Goal: Task Accomplishment & Management: Complete application form

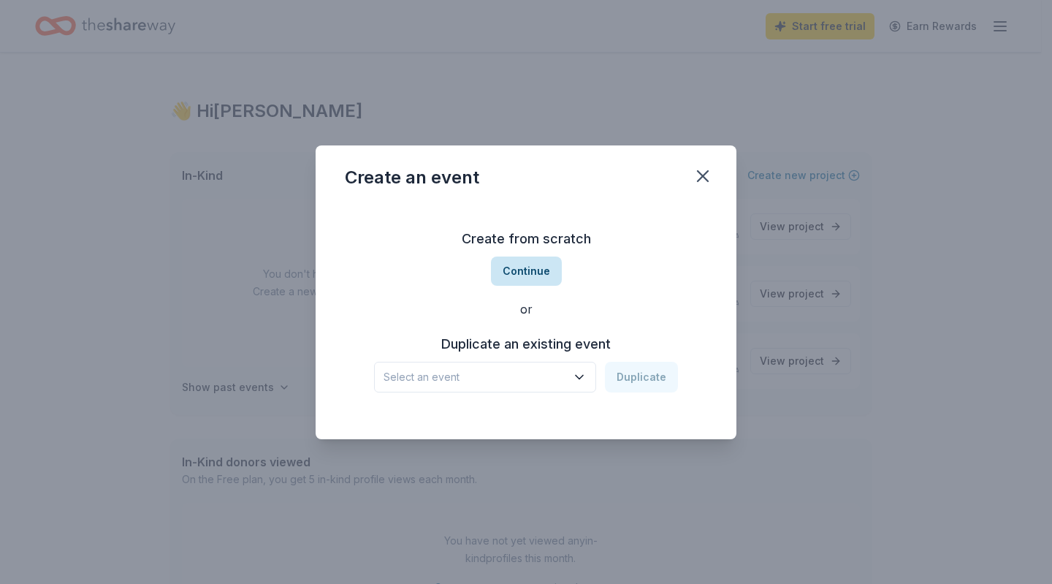
click at [530, 269] on button "Continue" at bounding box center [526, 270] width 71 height 29
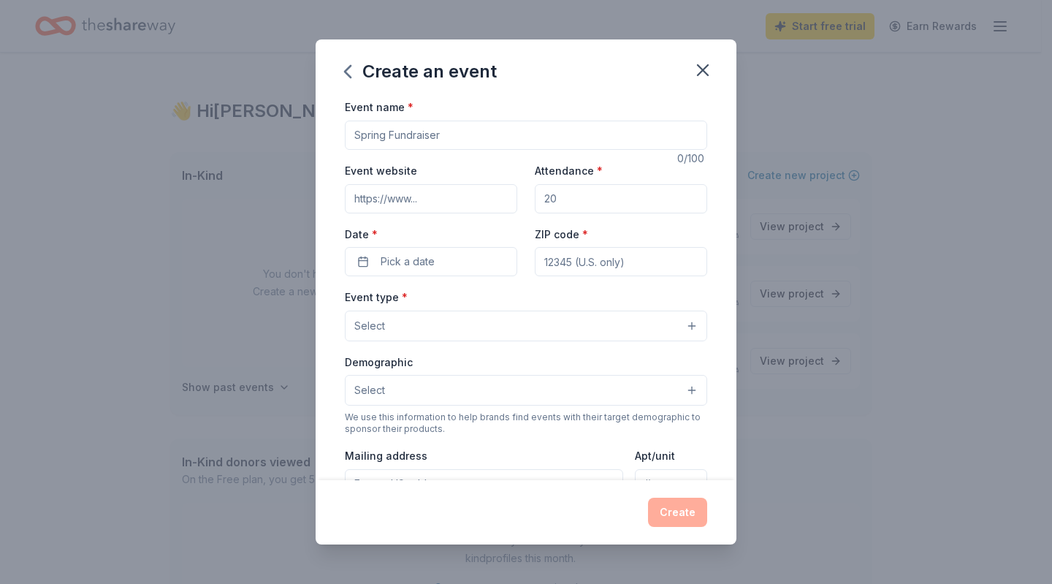
click at [450, 135] on input "Event name *" at bounding box center [526, 135] width 362 height 29
type input "CAMP QUALITY fundraising 2026"
click at [472, 197] on input "Event website" at bounding box center [431, 198] width 172 height 29
type input "[DOMAIN_NAME][URL]"
click at [579, 198] on input "Attendance *" at bounding box center [621, 198] width 172 height 29
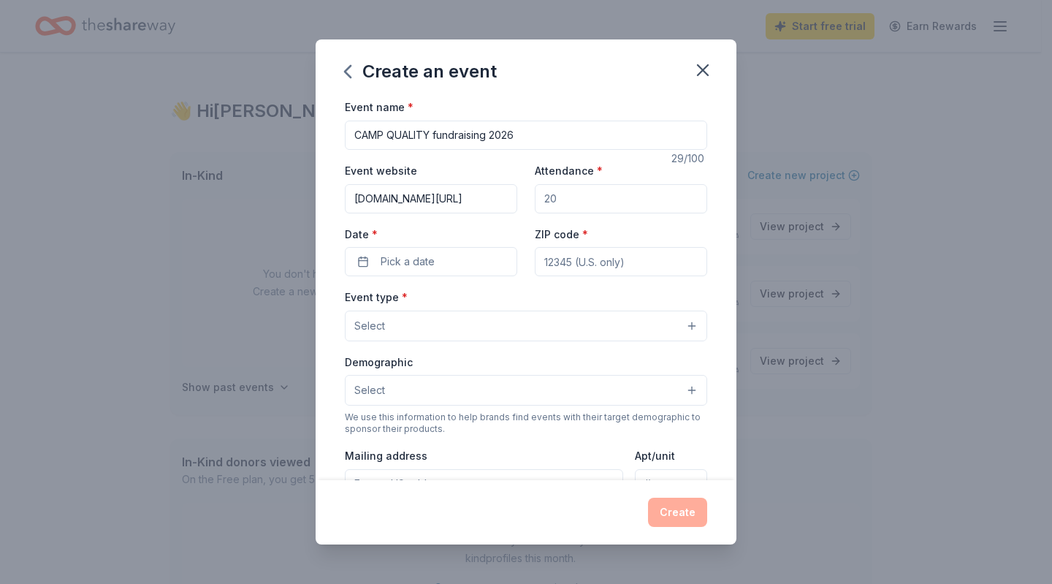
type input "200"
click at [441, 258] on button "Pick a date" at bounding box center [431, 261] width 172 height 29
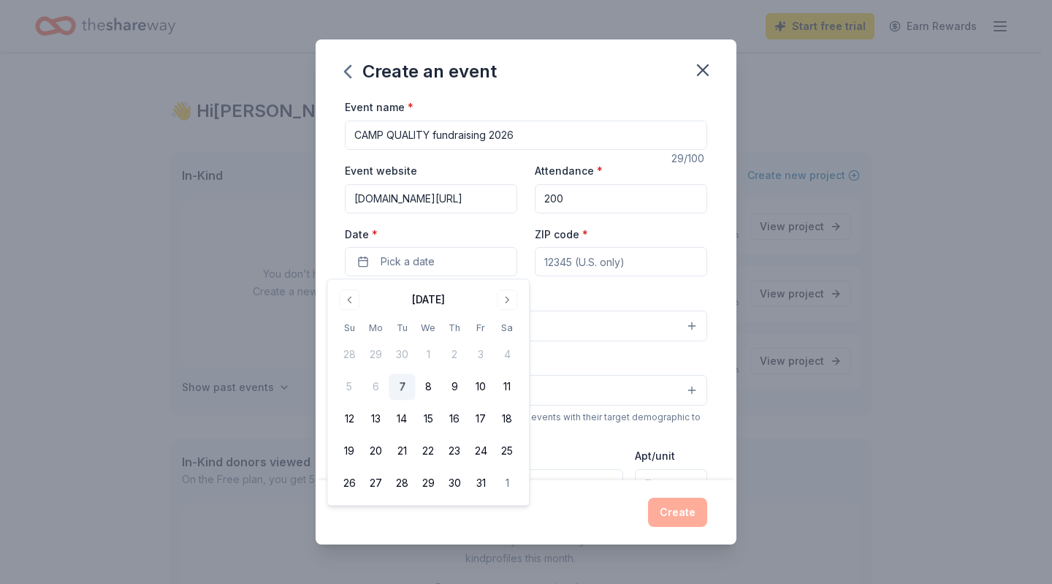
click at [595, 257] on input "ZIP code *" at bounding box center [621, 261] width 172 height 29
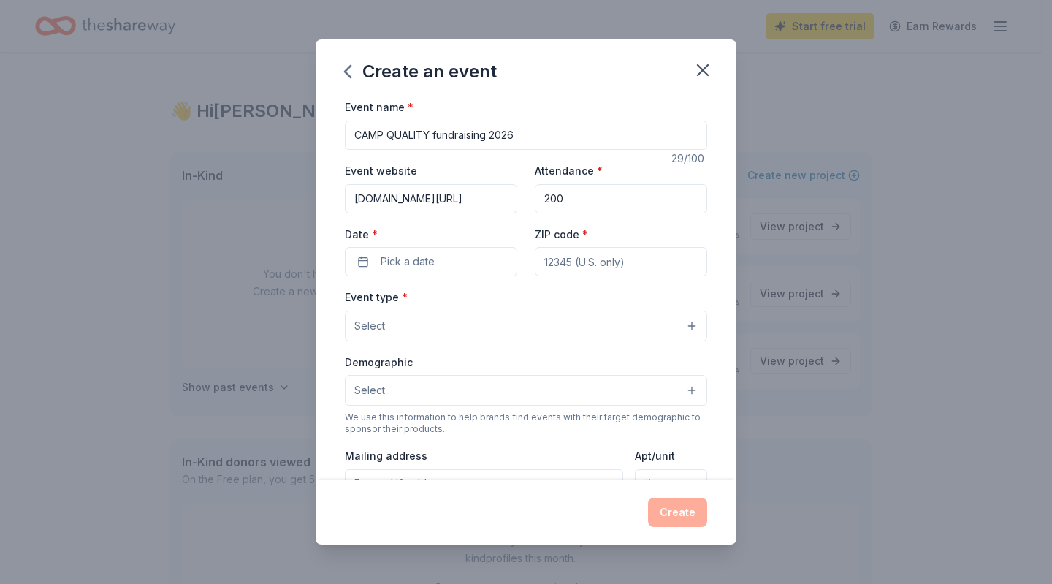
type input "44685"
type input "PO box 358"
click at [430, 318] on button "Select" at bounding box center [526, 325] width 362 height 31
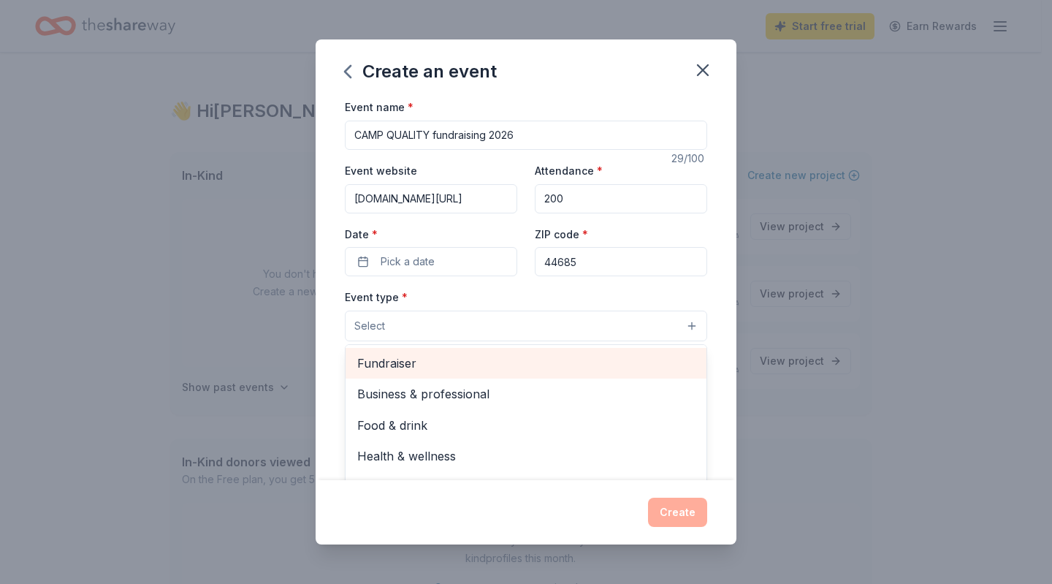
click at [405, 362] on span "Fundraiser" at bounding box center [525, 363] width 337 height 19
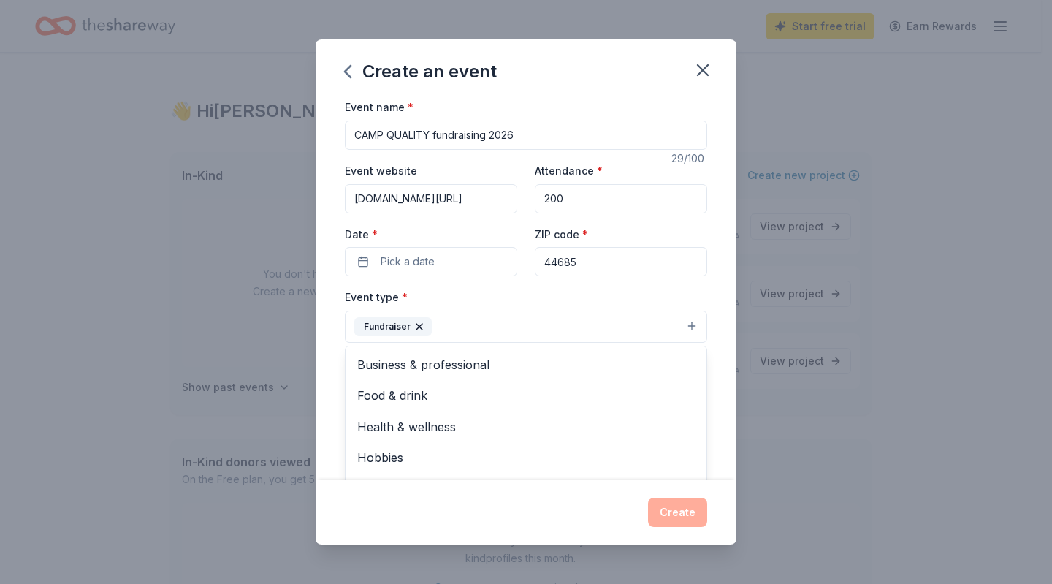
drag, startPoint x: 683, startPoint y: 372, endPoint x: 685, endPoint y: 407, distance: 35.1
click at [685, 407] on div "Business & professional Food & drink Health & wellness Hobbies Music Performing…" at bounding box center [526, 433] width 362 height 175
click at [675, 524] on div "Create an event Event name * CAMP QUALITY fundraising 2026 29 /100 Event websit…" at bounding box center [526, 291] width 421 height 504
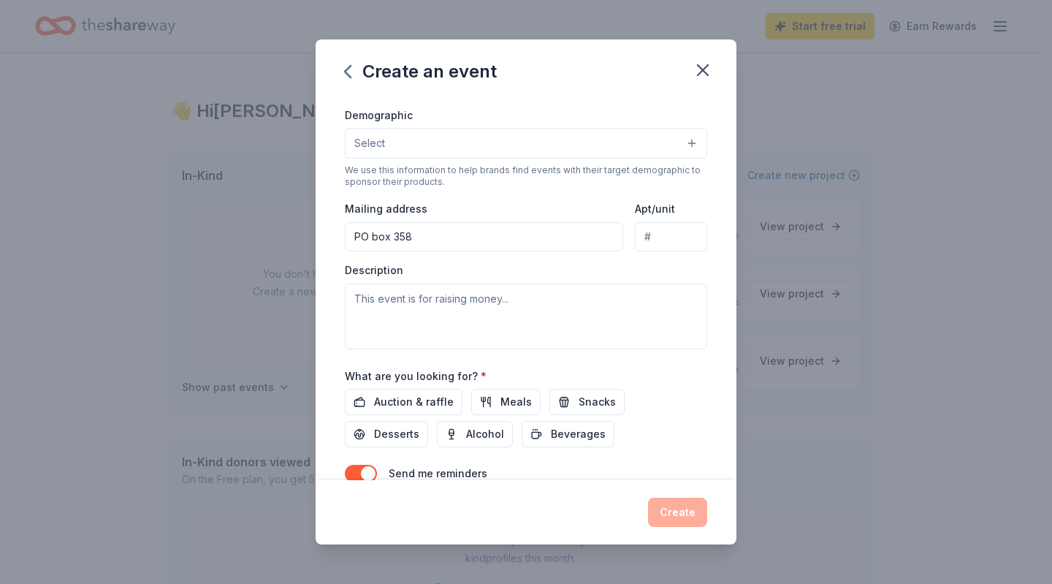
scroll to position [250, 0]
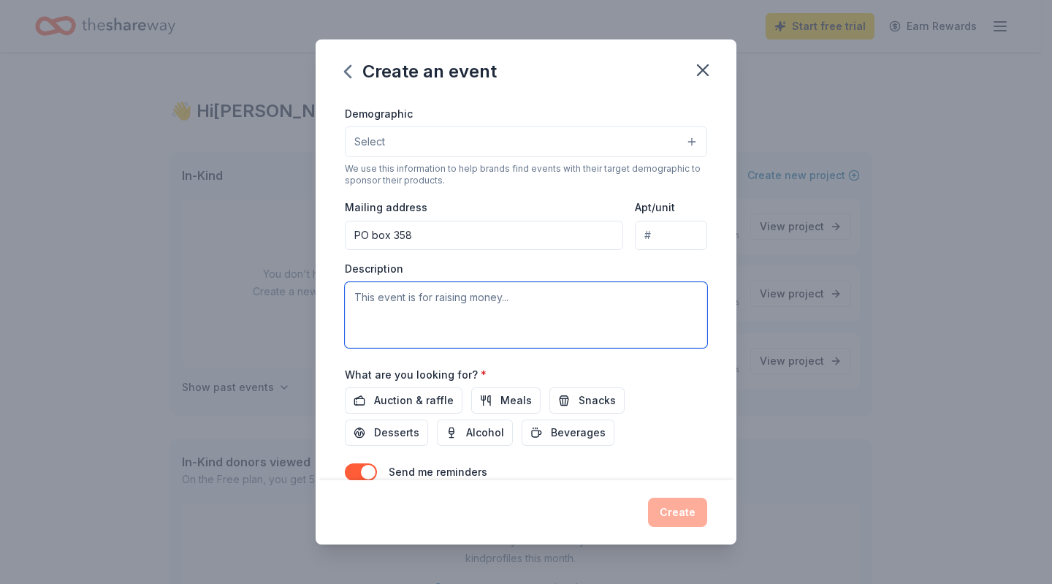
click at [476, 296] on textarea at bounding box center [526, 315] width 362 height 66
type textarea "non profit fundraising events"
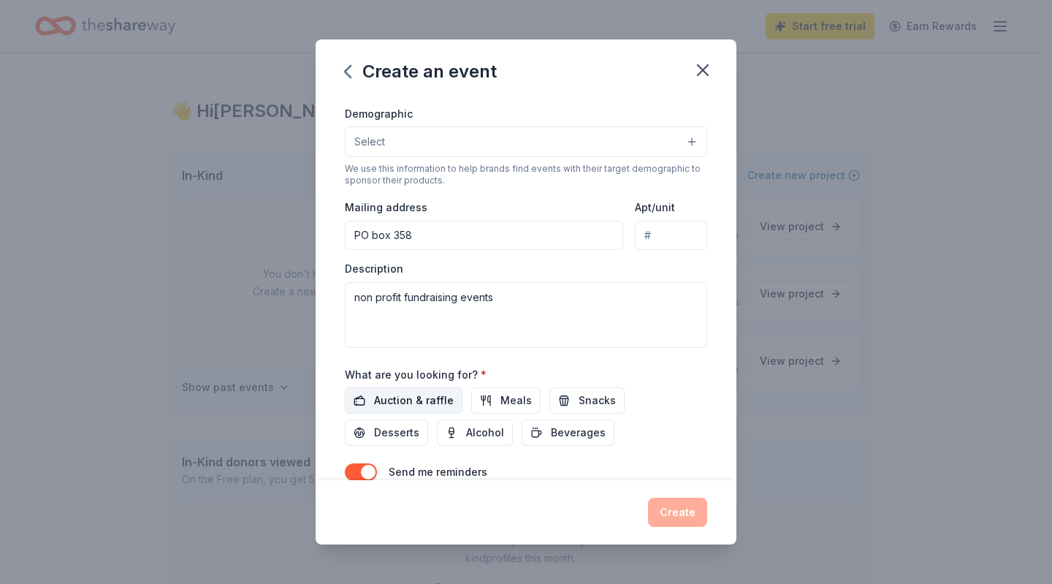
click at [430, 392] on span "Auction & raffle" at bounding box center [414, 401] width 80 height 18
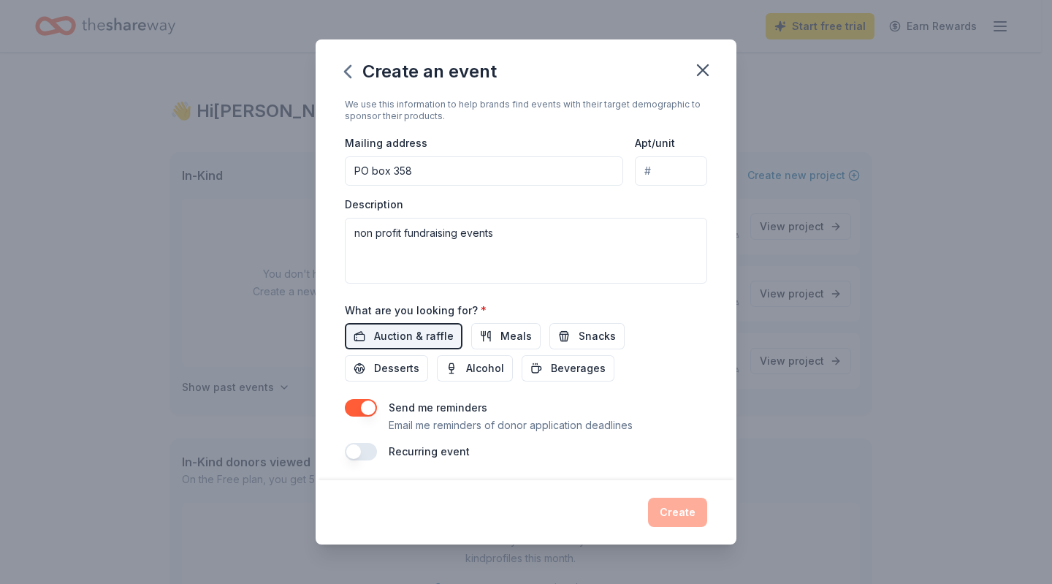
click at [356, 445] on button "button" at bounding box center [361, 452] width 32 height 18
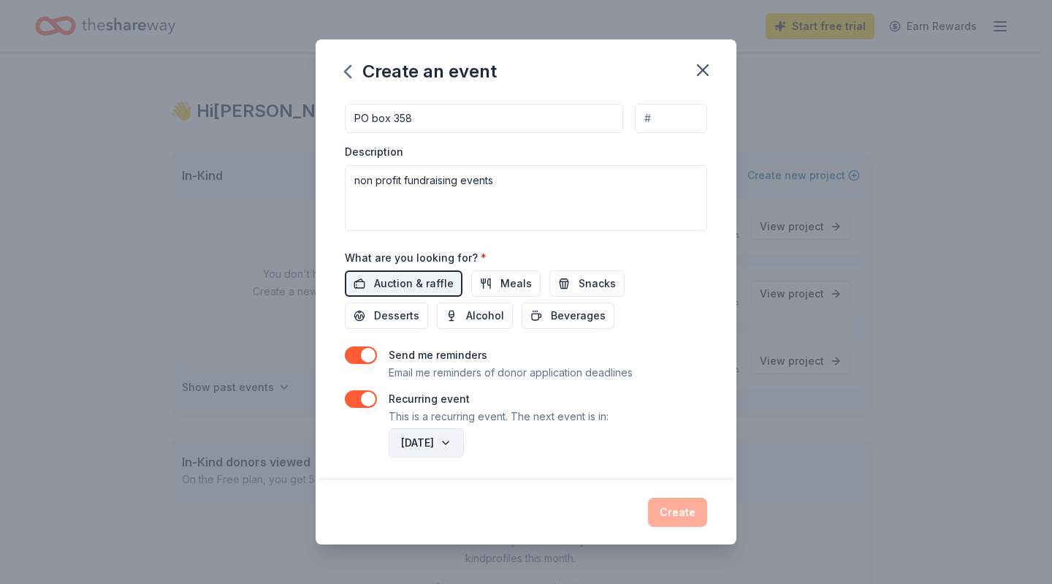
click at [464, 433] on button "[DATE]" at bounding box center [426, 442] width 75 height 29
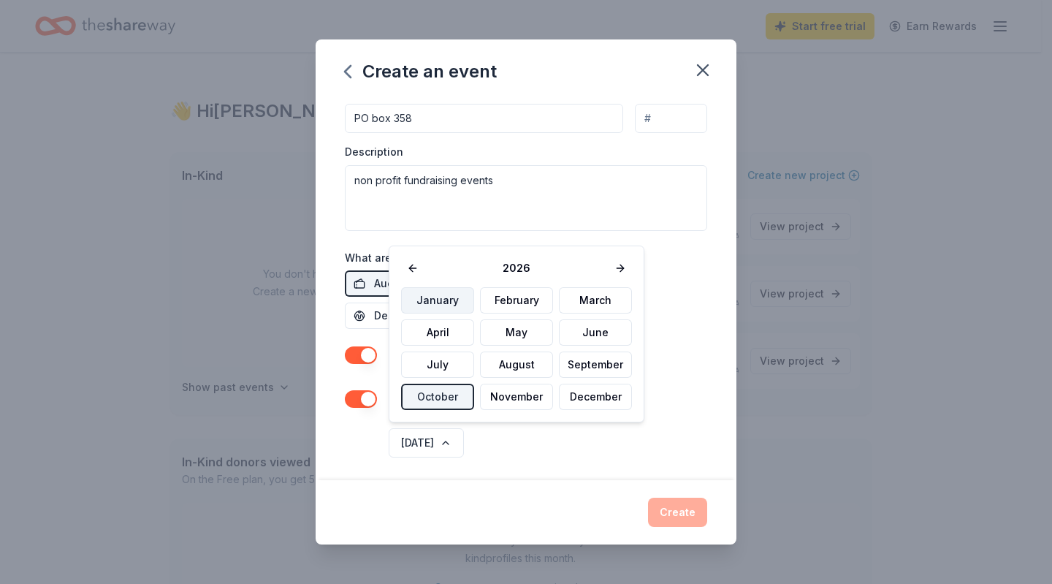
click at [446, 302] on button "January" at bounding box center [437, 300] width 73 height 26
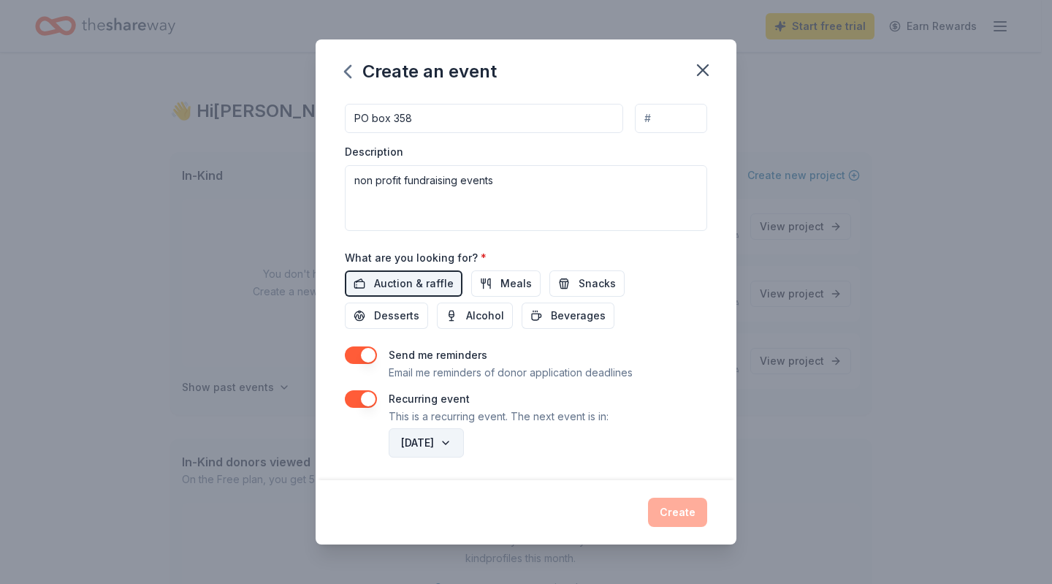
click at [464, 436] on button "[DATE]" at bounding box center [426, 442] width 75 height 29
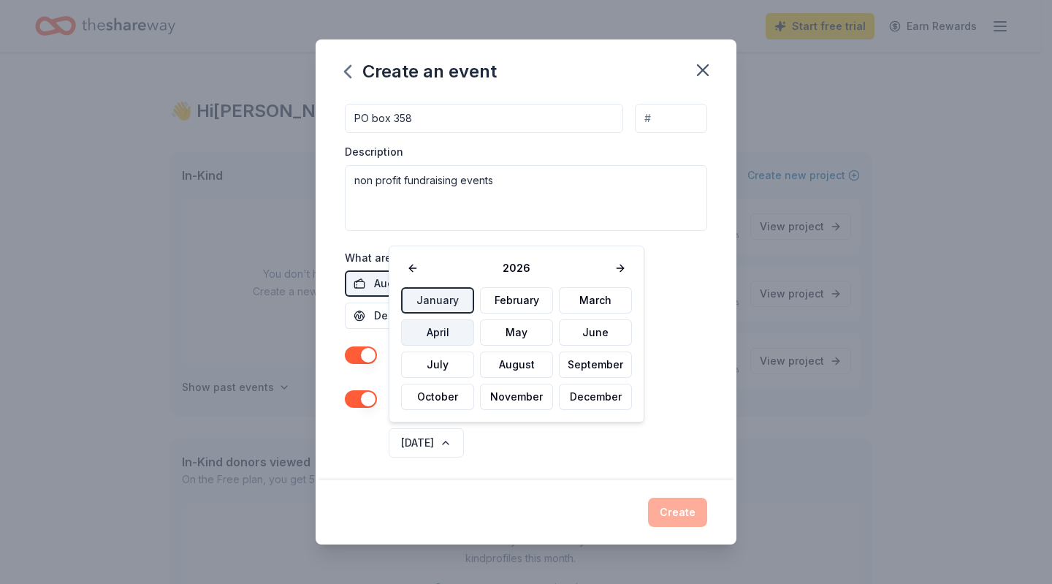
click at [446, 328] on button "April" at bounding box center [437, 332] width 73 height 26
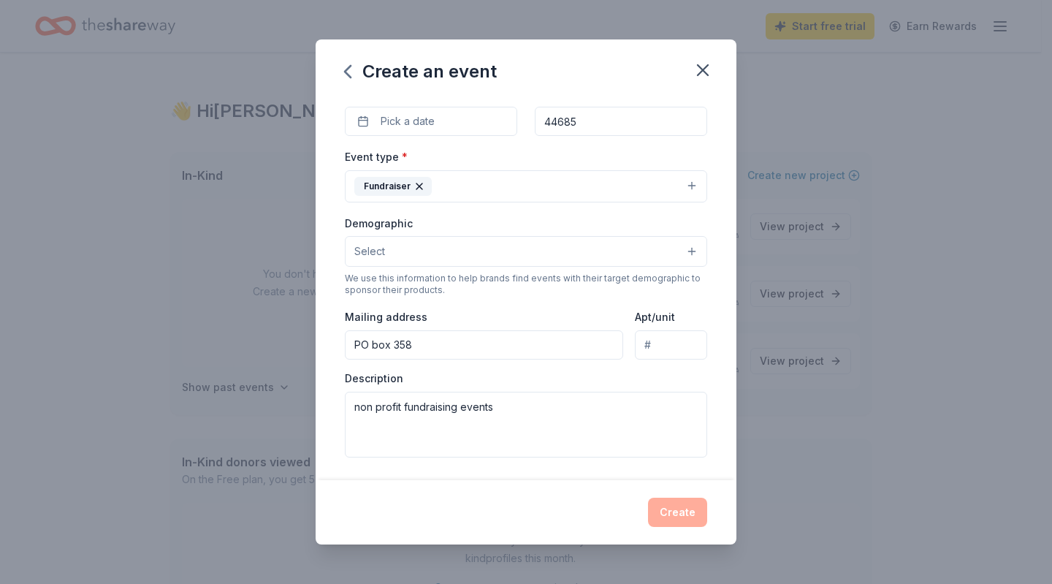
scroll to position [0, 0]
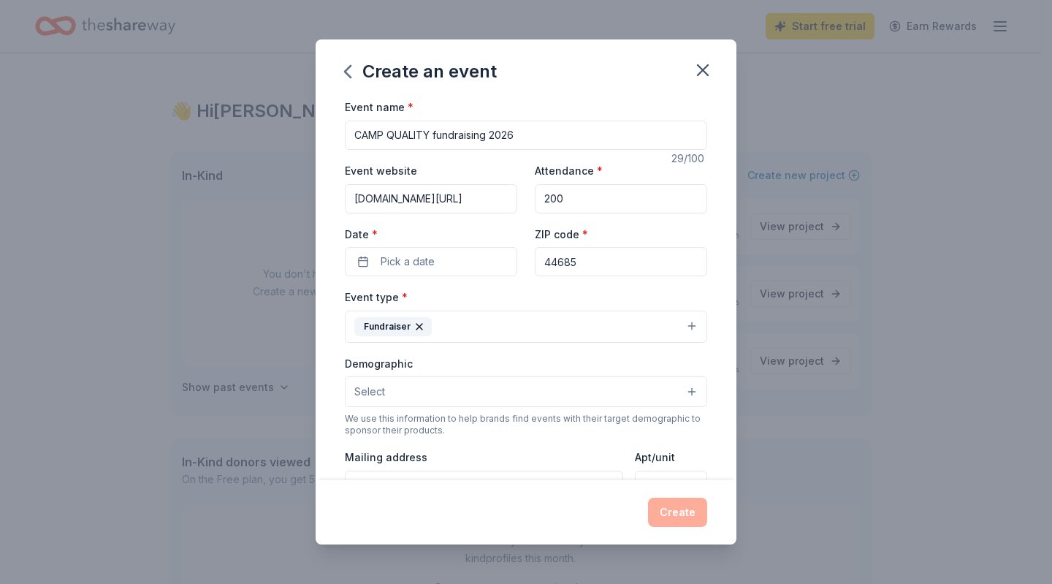
click at [417, 389] on button "Select" at bounding box center [526, 391] width 362 height 31
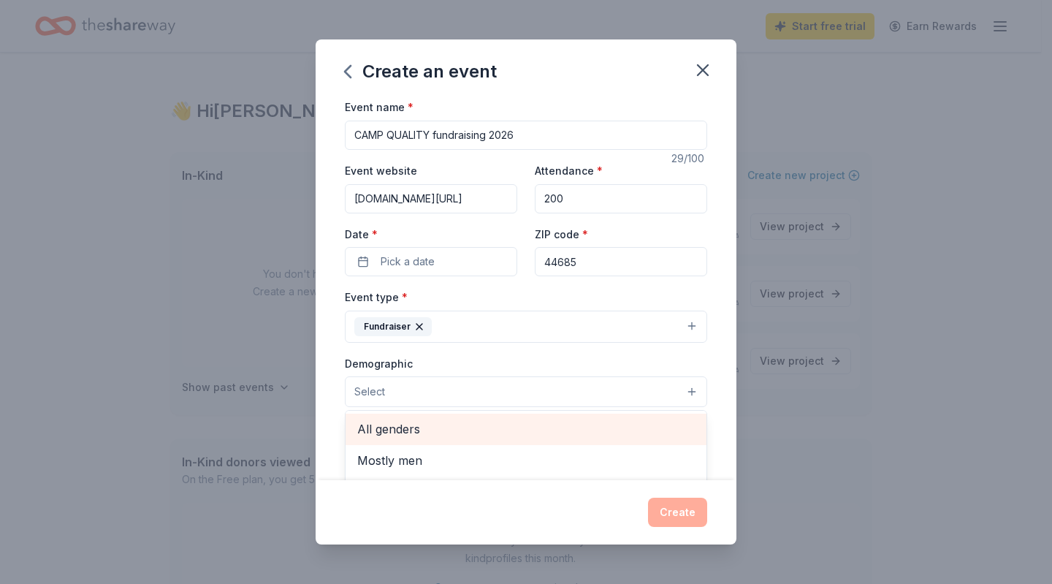
click at [402, 432] on span "All genders" at bounding box center [525, 428] width 337 height 19
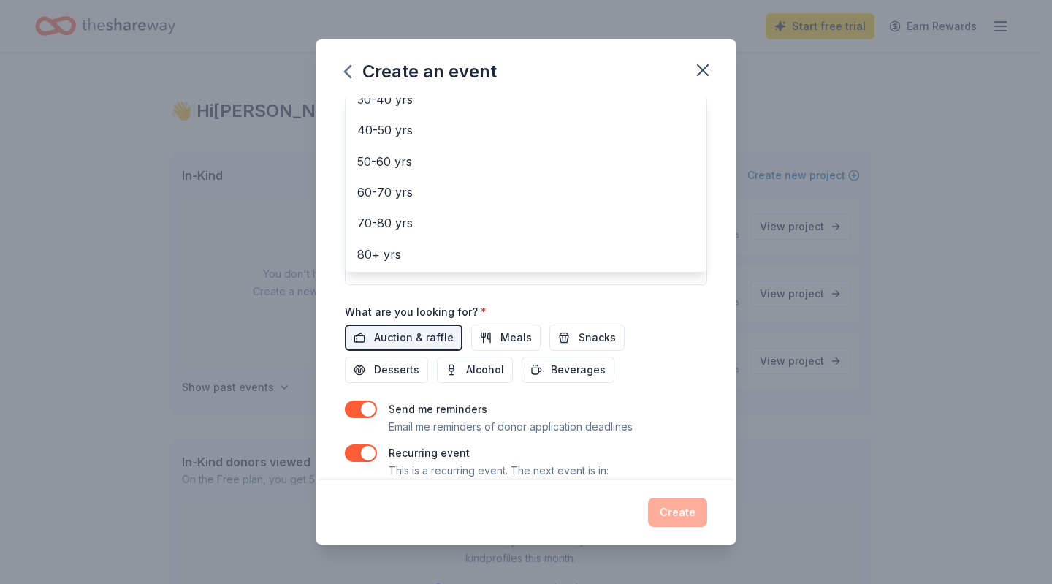
scroll to position [367, 0]
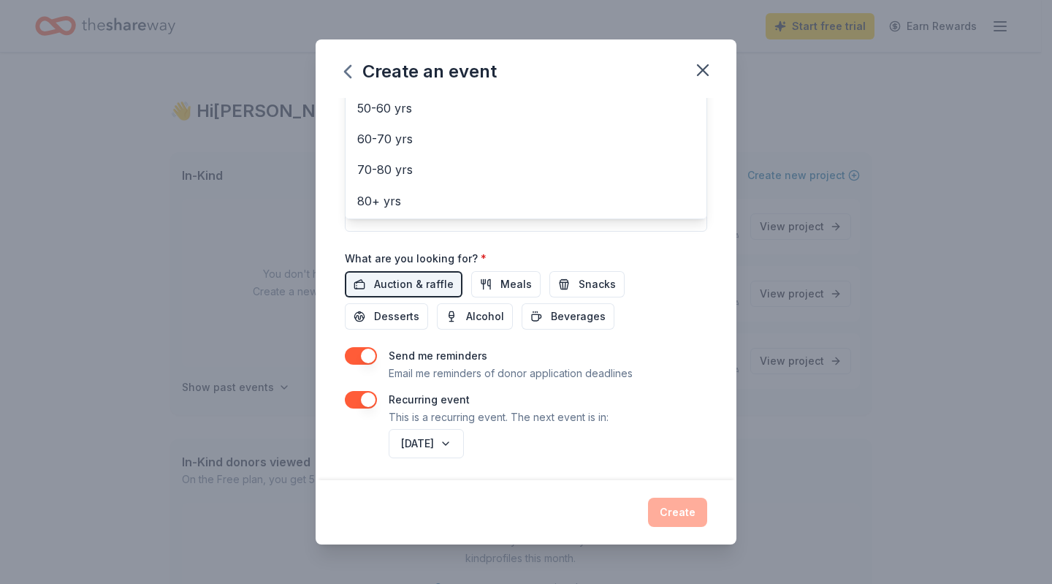
click at [666, 512] on div "Create an event Event name * CAMP QUALITY fundraising 2026 29 /100 Event websit…" at bounding box center [526, 291] width 421 height 504
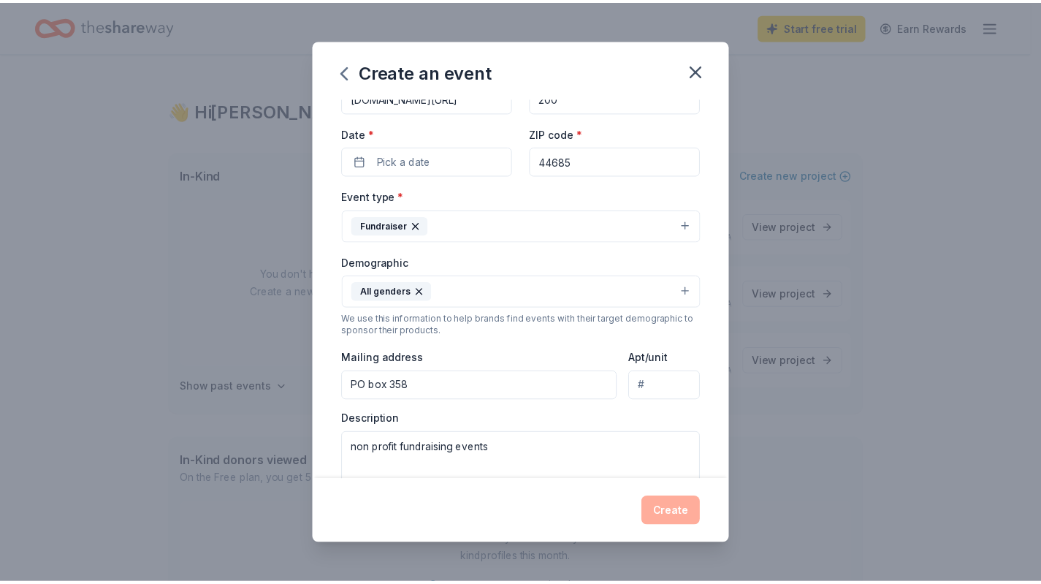
scroll to position [0, 0]
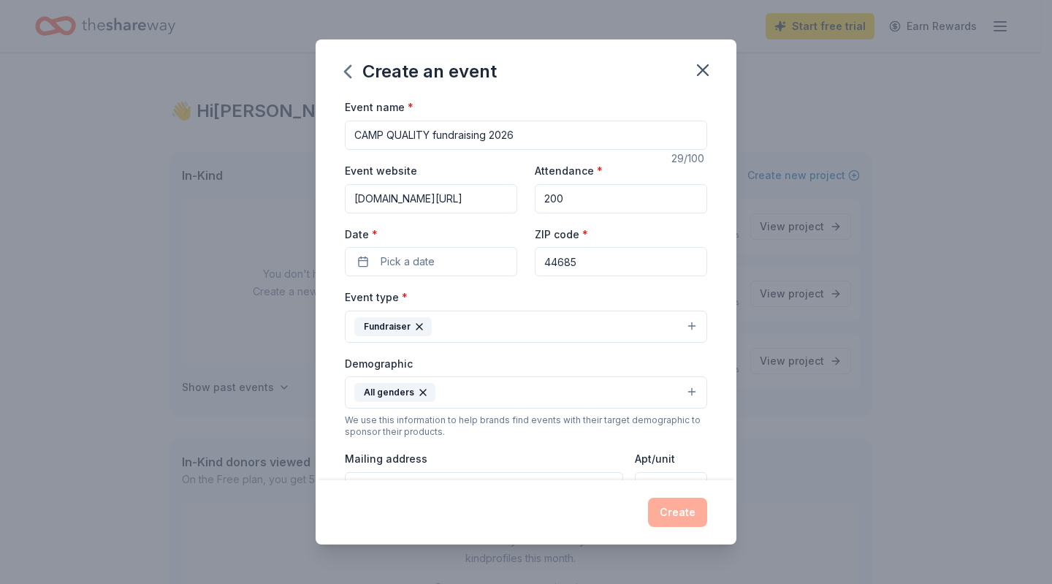
click at [436, 134] on input "CAMP QUALITY fundraising 2026" at bounding box center [526, 135] width 362 height 29
click at [432, 134] on input "CAMP QUALITY fundraising 2026" at bounding box center [526, 135] width 362 height 29
type input "CAMP QUALITY [US_STATE] fundraising 2026"
click at [436, 262] on button "Pick a date" at bounding box center [431, 261] width 172 height 29
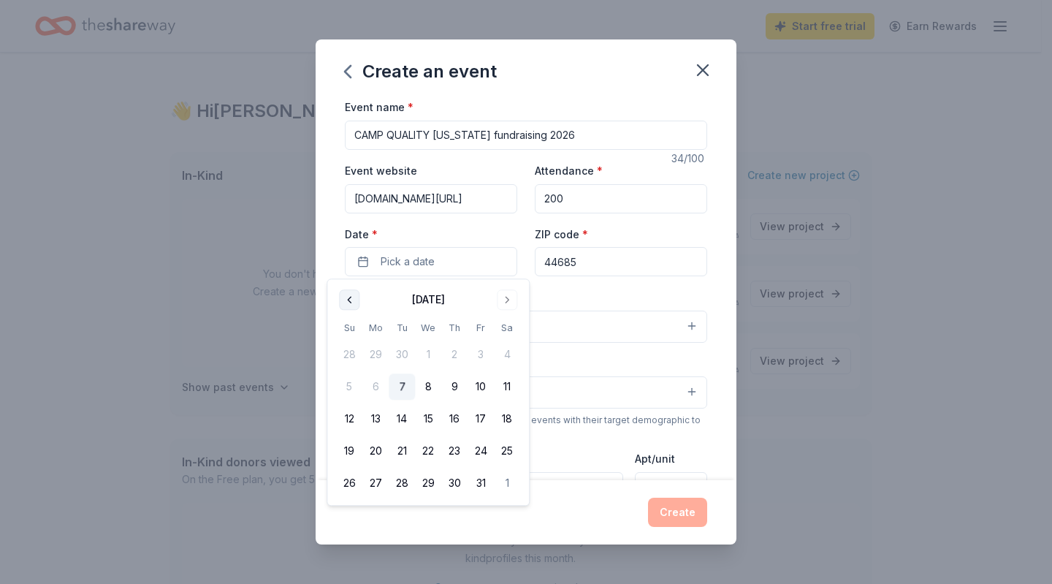
click at [354, 298] on button "Go to previous month" at bounding box center [349, 299] width 20 height 20
click at [507, 298] on button "Go to next month" at bounding box center [507, 299] width 20 height 20
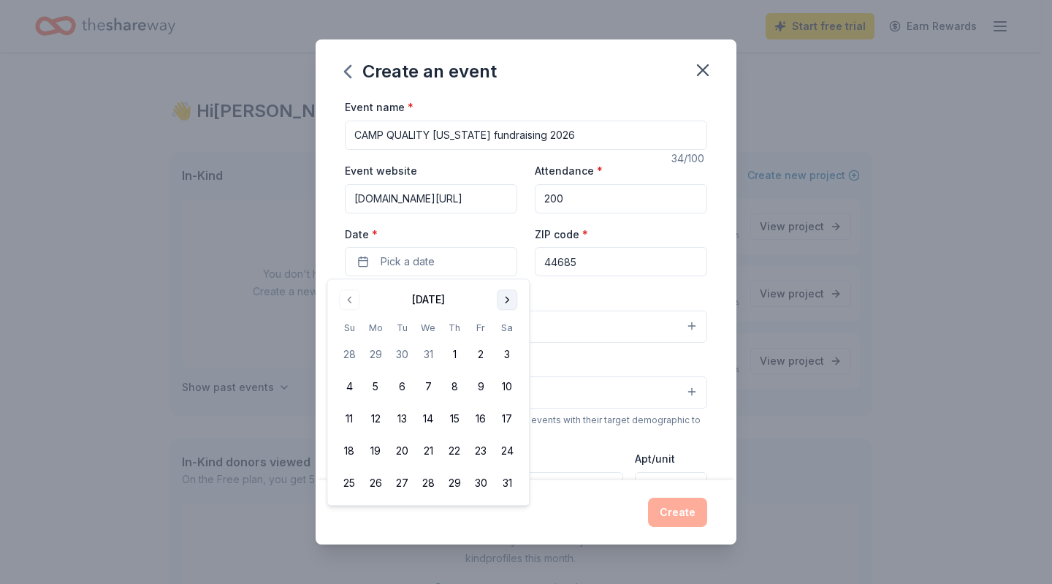
click at [507, 298] on button "Go to next month" at bounding box center [507, 299] width 20 height 20
click at [351, 302] on button "Go to previous month" at bounding box center [349, 299] width 20 height 20
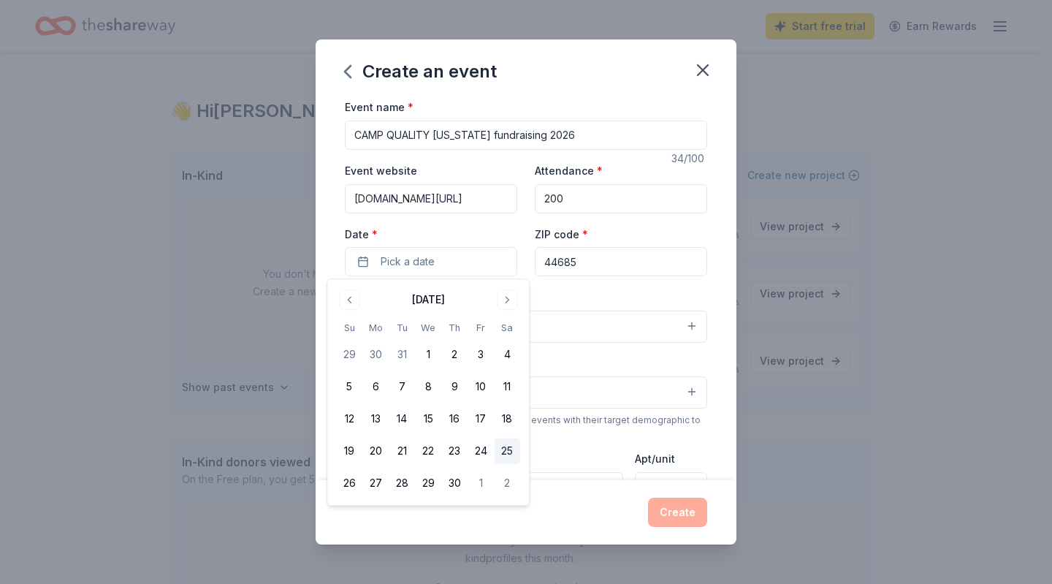
click at [516, 450] on button "25" at bounding box center [507, 451] width 26 height 26
click at [694, 511] on button "Create" at bounding box center [677, 511] width 59 height 29
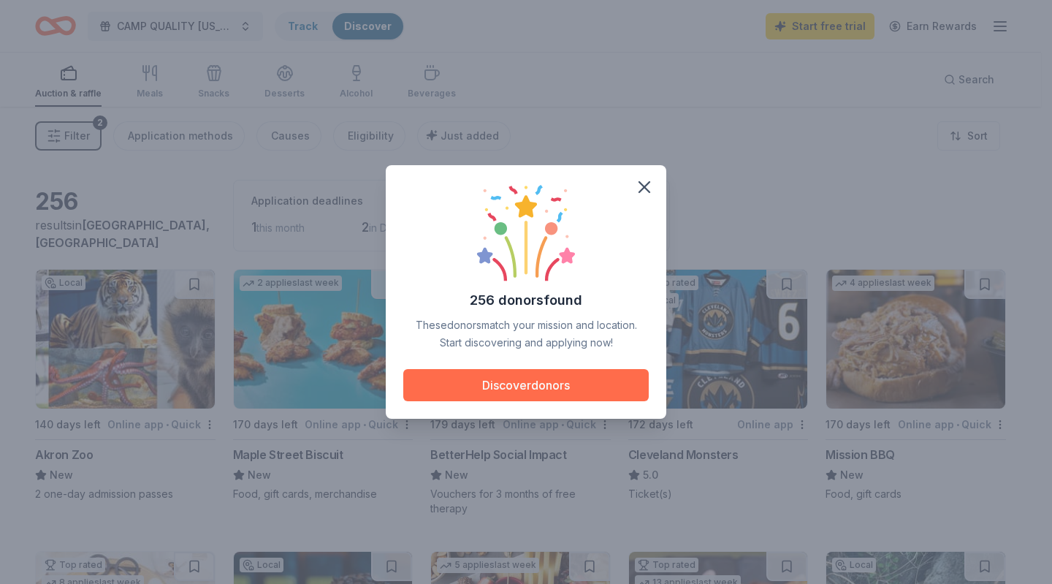
click at [488, 395] on button "Discover donors" at bounding box center [525, 385] width 245 height 32
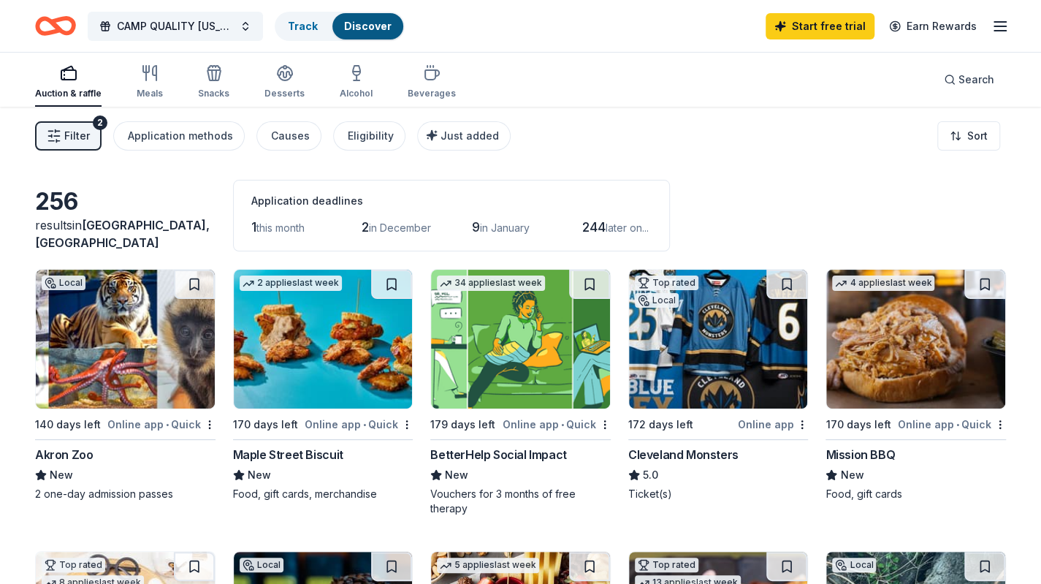
click at [61, 23] on icon "Home" at bounding box center [55, 26] width 41 height 34
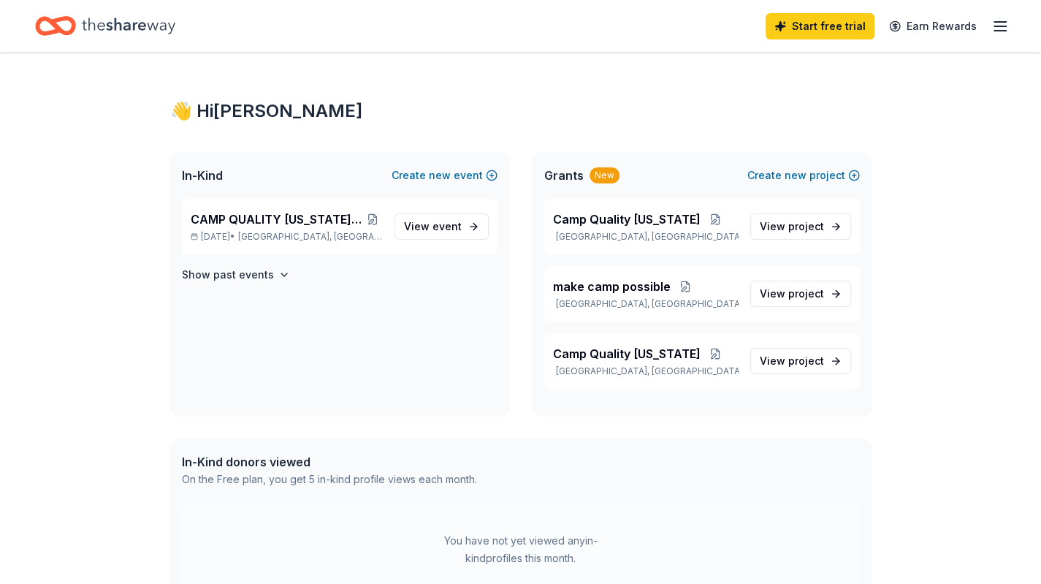
click at [602, 175] on div "New" at bounding box center [605, 175] width 30 height 16
click at [806, 175] on span "new" at bounding box center [796, 176] width 22 height 18
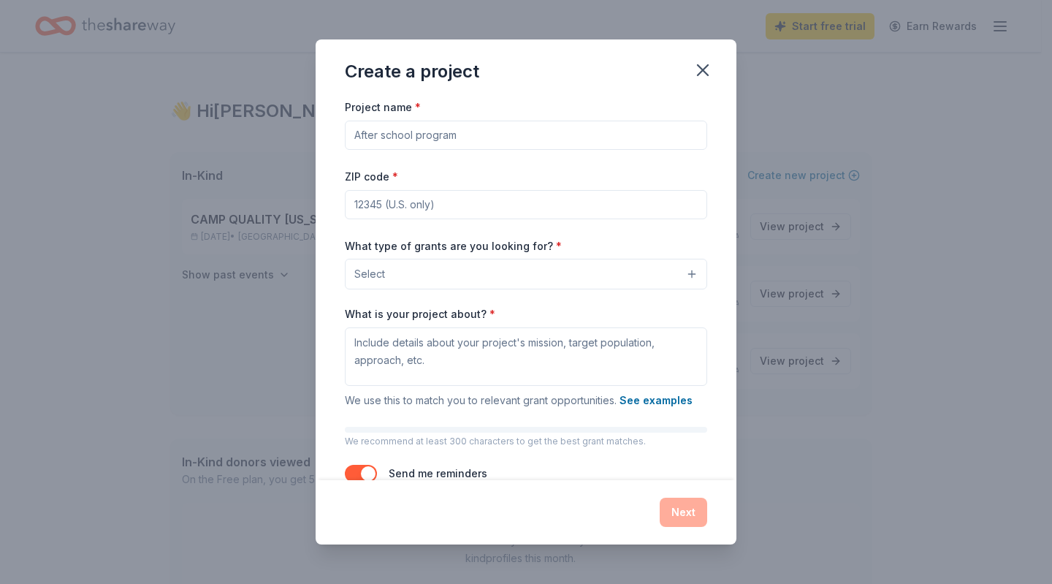
click at [497, 139] on input "Project name *" at bounding box center [526, 135] width 362 height 29
click at [42, 17] on div "Create a project Project name * ZIP code * What type of grants are you looking …" at bounding box center [526, 292] width 1052 height 584
click at [701, 66] on icon "button" at bounding box center [703, 70] width 20 height 20
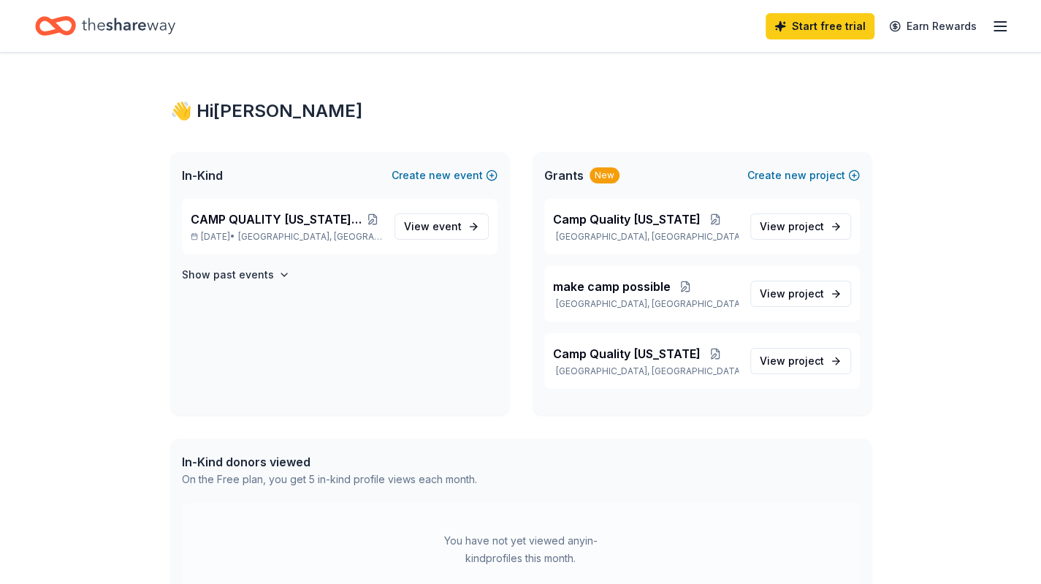
click at [53, 28] on icon "Home" at bounding box center [55, 26] width 41 height 34
click at [998, 20] on icon "button" at bounding box center [1000, 27] width 18 height 18
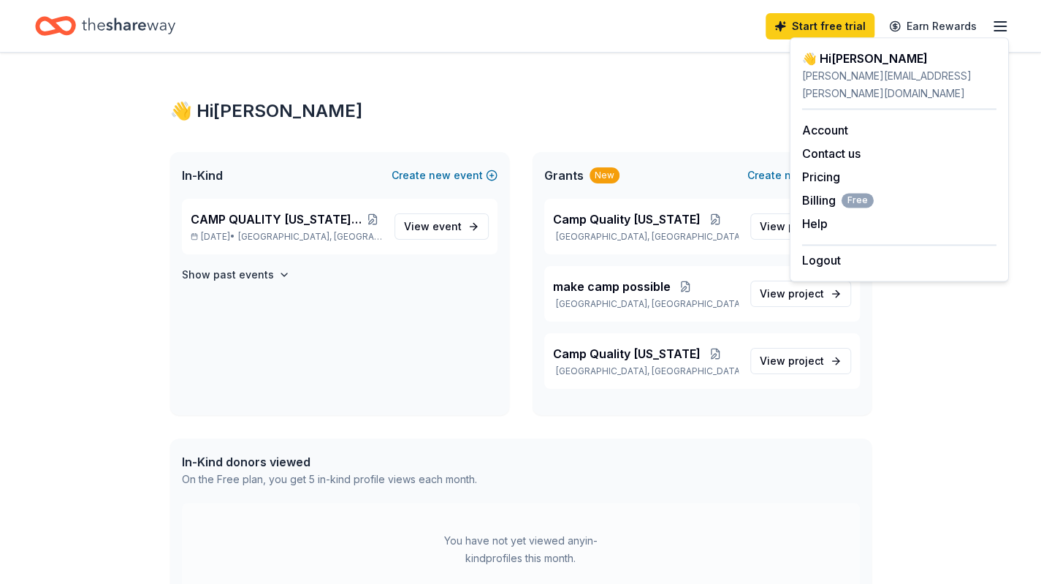
click at [60, 26] on icon "Home" at bounding box center [55, 26] width 41 height 34
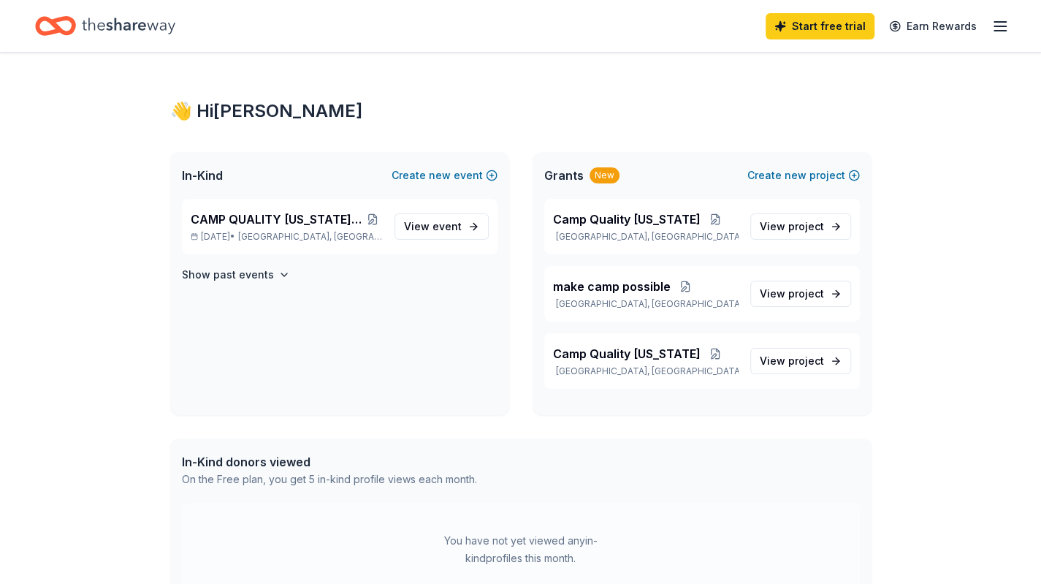
click at [119, 24] on icon "Home" at bounding box center [129, 26] width 94 height 30
